Goal: Use online tool/utility: Use online tool/utility

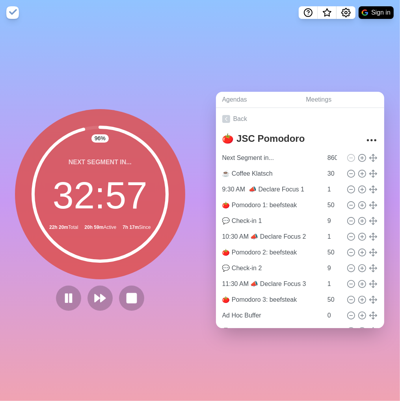
scroll to position [0, 2]
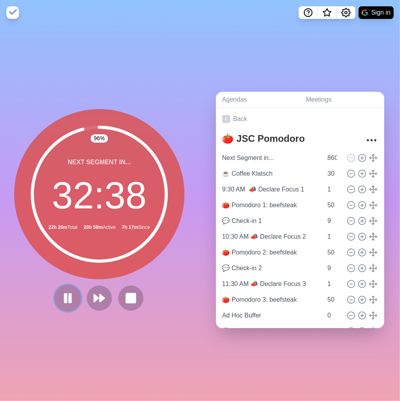
click at [71, 300] on button at bounding box center [67, 298] width 26 height 26
click at [127, 302] on icon at bounding box center [131, 298] width 13 height 13
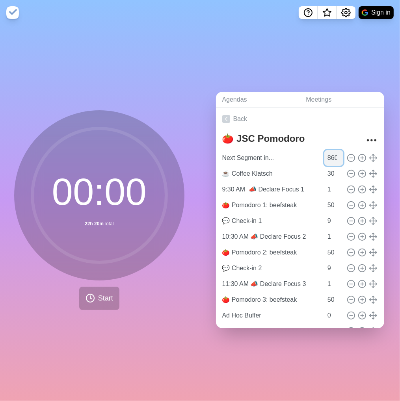
click at [325, 158] on input "860" at bounding box center [334, 158] width 19 height 16
type input "29"
click at [98, 293] on span "Start" at bounding box center [105, 298] width 15 height 11
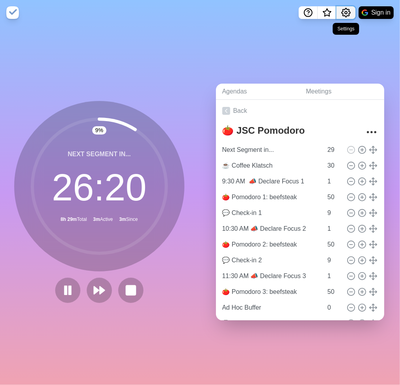
click at [345, 14] on icon "Settings" at bounding box center [345, 12] width 9 height 9
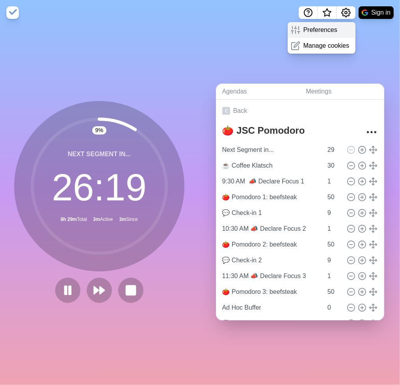
click at [338, 27] on div "Preferences" at bounding box center [322, 30] width 68 height 16
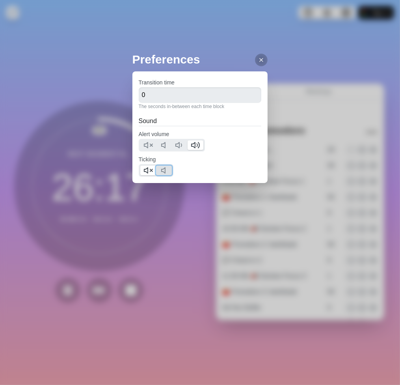
click at [166, 167] on icon at bounding box center [165, 170] width 9 height 9
click at [151, 171] on icon at bounding box center [148, 170] width 9 height 9
click at [258, 59] on icon at bounding box center [261, 60] width 6 height 6
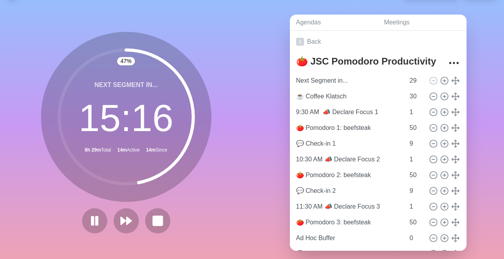
scroll to position [20, 0]
